Goal: Task Accomplishment & Management: Complete application form

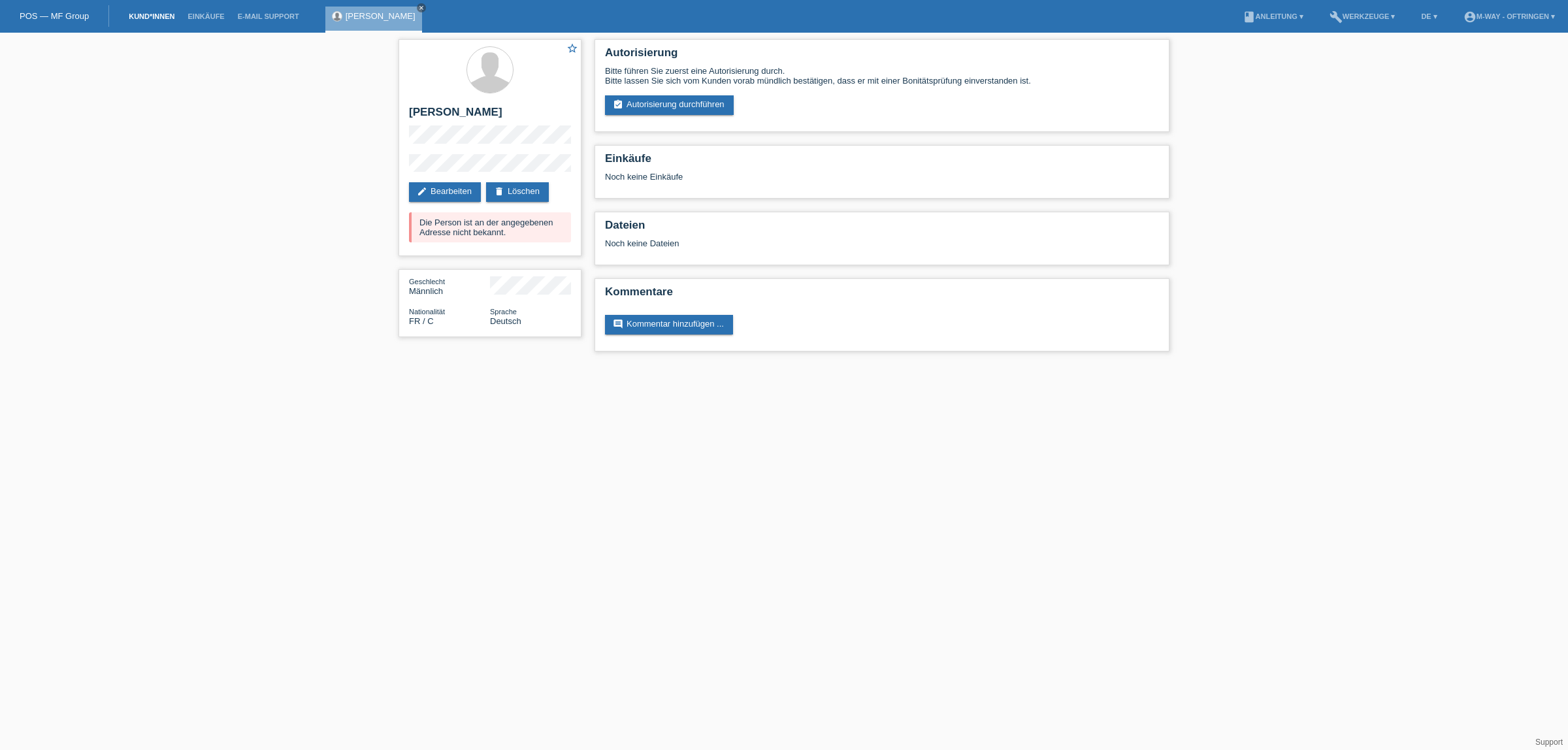
click at [141, 13] on link "Kund*innen" at bounding box center [151, 16] width 58 height 7
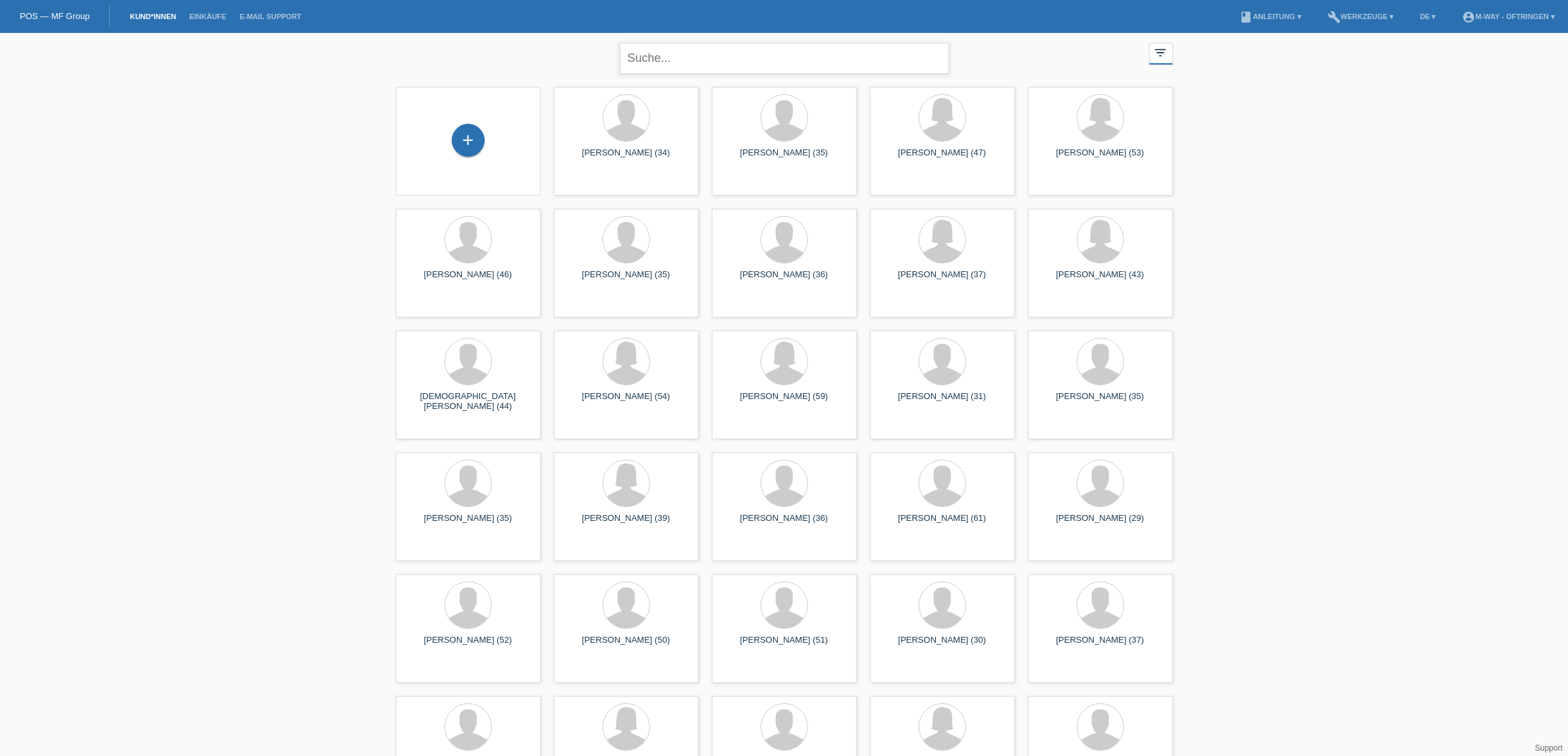
click at [689, 60] on input "text" at bounding box center [784, 58] width 329 height 31
type input "kohler"
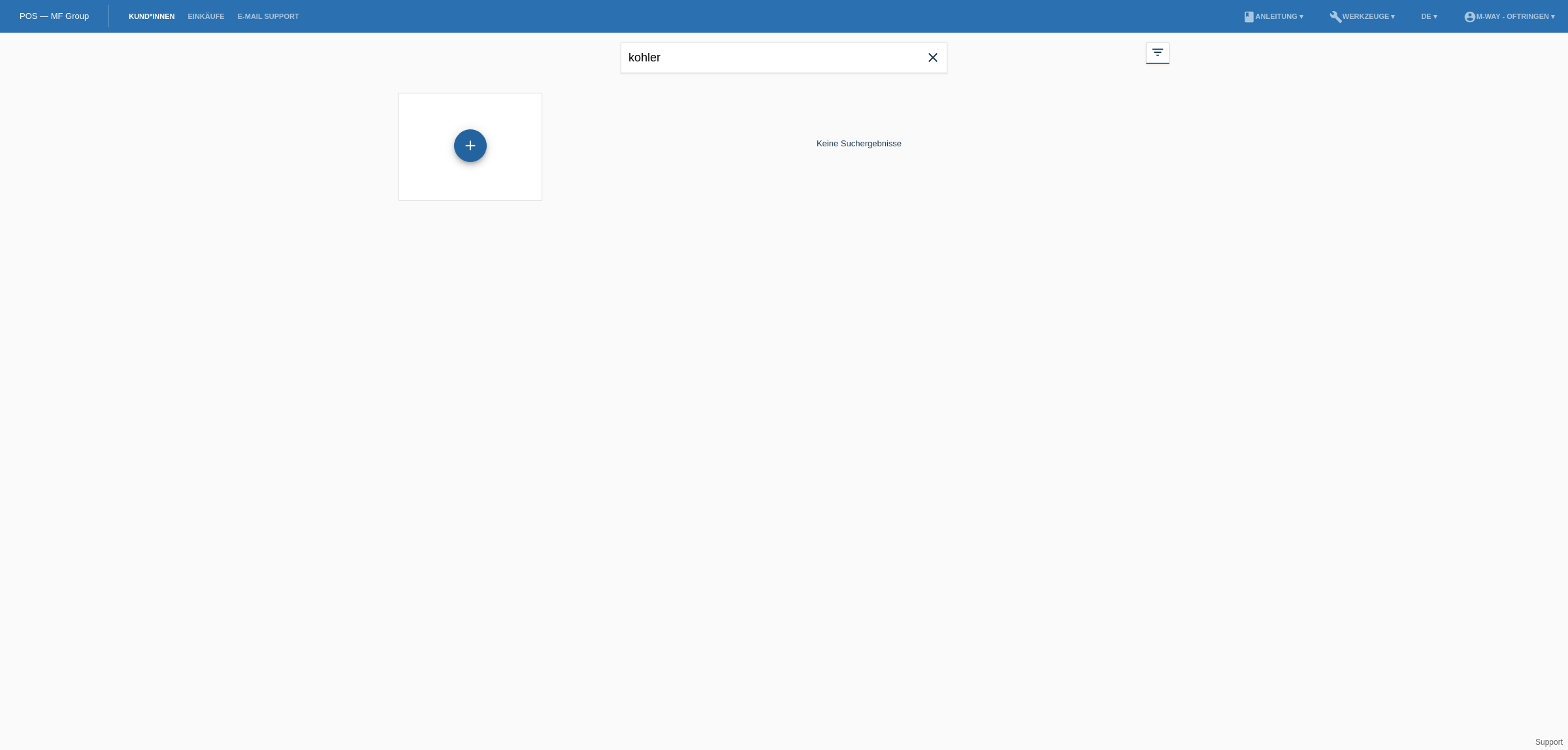
click at [465, 149] on div "+" at bounding box center [470, 145] width 32 height 32
